Goal: Task Accomplishment & Management: Find specific page/section

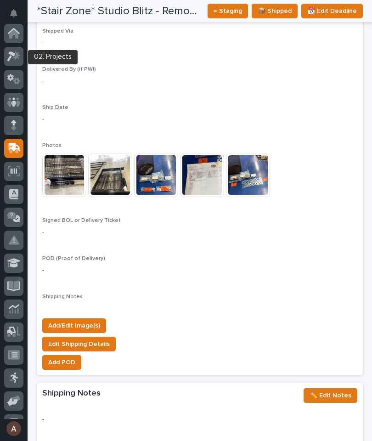
click at [9, 53] on icon at bounding box center [11, 56] width 8 height 10
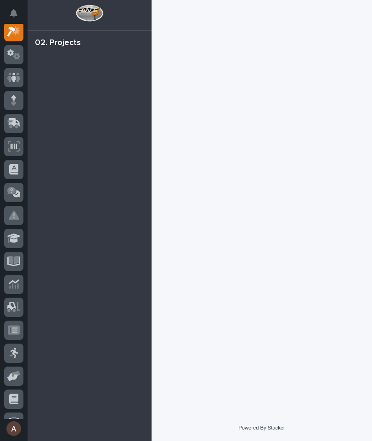
scroll to position [23, 0]
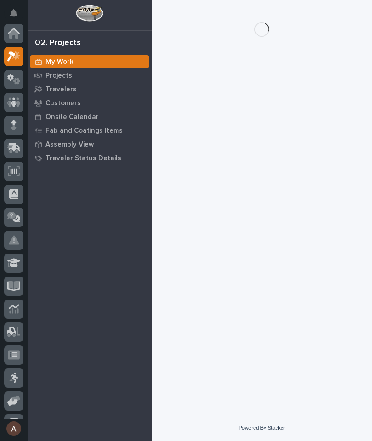
scroll to position [23, 0]
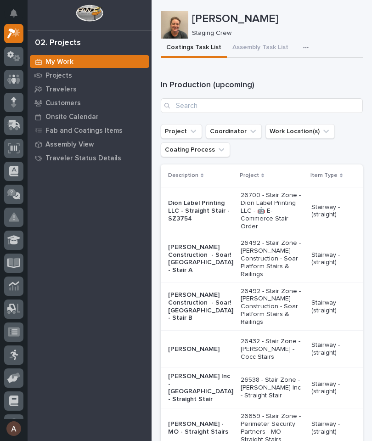
click at [299, 43] on button "button" at bounding box center [308, 48] width 20 height 18
click at [303, 48] on icon "button" at bounding box center [306, 48] width 6 height 6
click at [303, 46] on icon "button" at bounding box center [306, 48] width 6 height 6
click at [287, 76] on span "Staging Task List" at bounding box center [276, 72] width 49 height 8
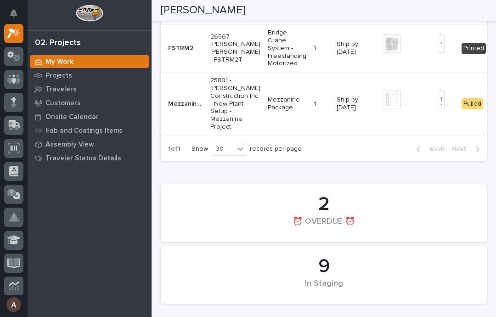
scroll to position [385, 0]
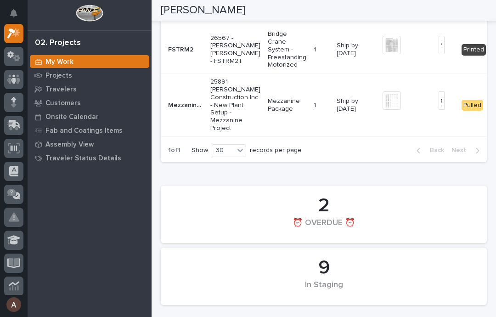
click at [179, 101] on div "Mezzanine #1 Mezzanine #1" at bounding box center [185, 105] width 35 height 15
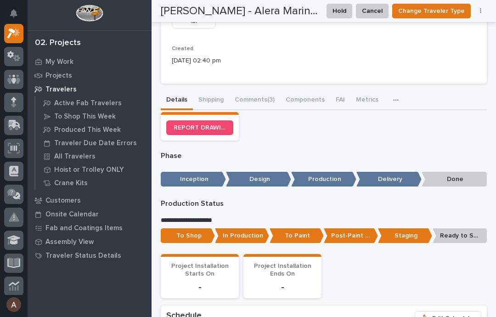
scroll to position [245, 0]
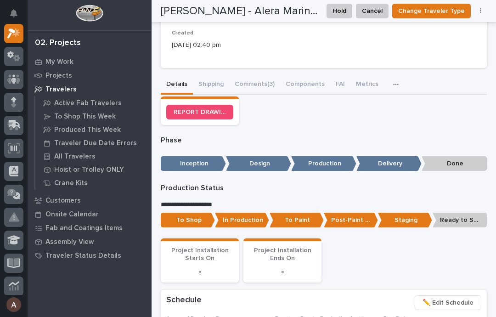
click at [253, 77] on button "Comments (3)" at bounding box center [254, 84] width 51 height 19
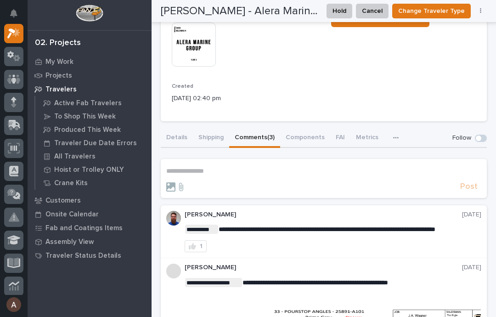
scroll to position [191, 0]
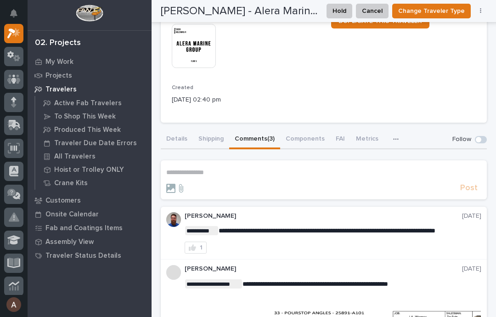
click at [215, 138] on button "Shipping" at bounding box center [211, 139] width 36 height 19
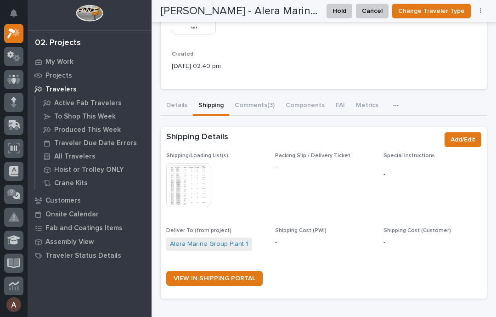
scroll to position [238, 0]
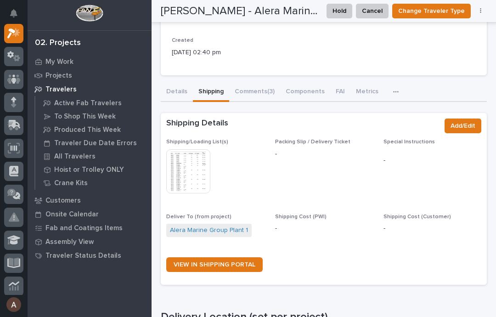
click at [235, 261] on span "VIEW IN SHIPPING PORTAL" at bounding box center [215, 264] width 82 height 6
